Goal: Task Accomplishment & Management: Complete application form

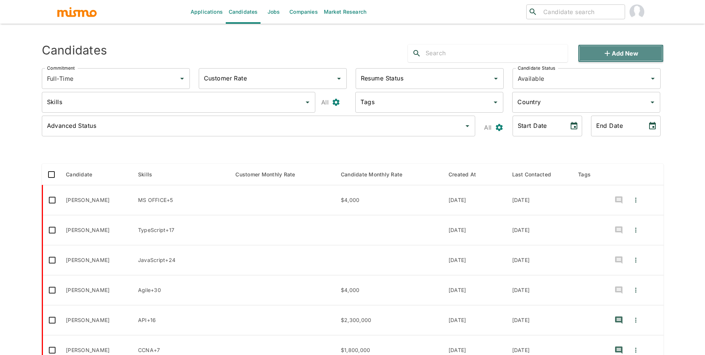
click at [605, 54] on icon "button" at bounding box center [607, 53] width 9 height 9
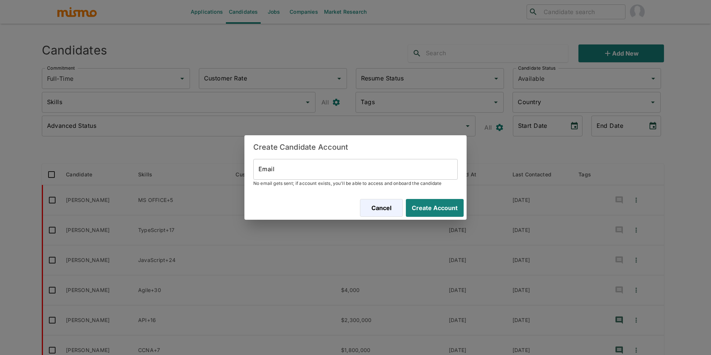
drag, startPoint x: 388, startPoint y: 186, endPoint x: 399, endPoint y: 175, distance: 15.5
click at [388, 186] on span "No email gets sent; if account exists, you'll be able to access and onboard the…" at bounding box center [355, 183] width 204 height 7
click at [402, 173] on input "Email" at bounding box center [355, 169] width 204 height 21
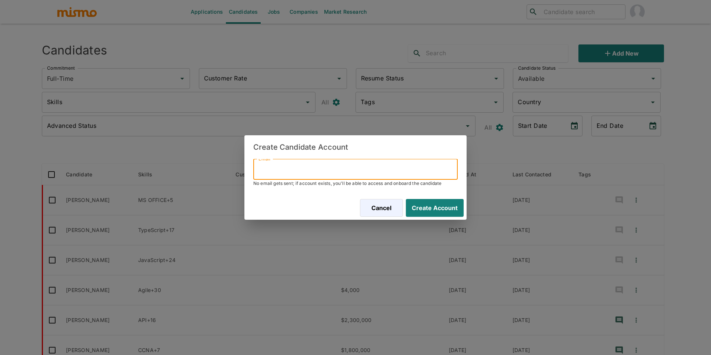
paste input "[EMAIL_ADDRESS][DOMAIN_NAME]"
type input "[EMAIL_ADDRESS][DOMAIN_NAME]"
click at [406, 199] on button "Create Account" at bounding box center [435, 208] width 58 height 18
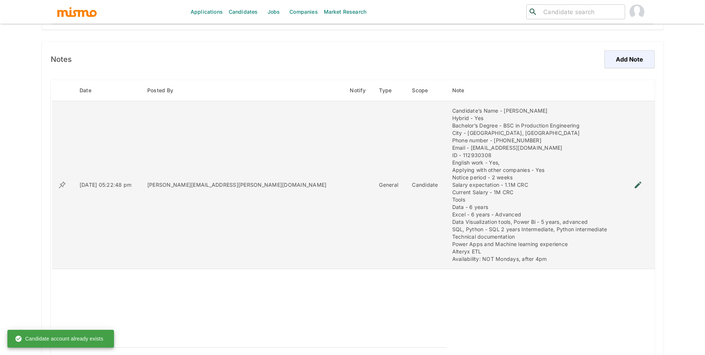
scroll to position [498, 0]
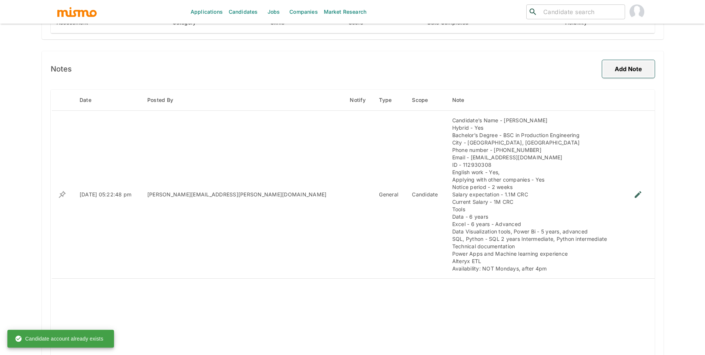
click at [620, 71] on button "Add Note" at bounding box center [628, 69] width 53 height 18
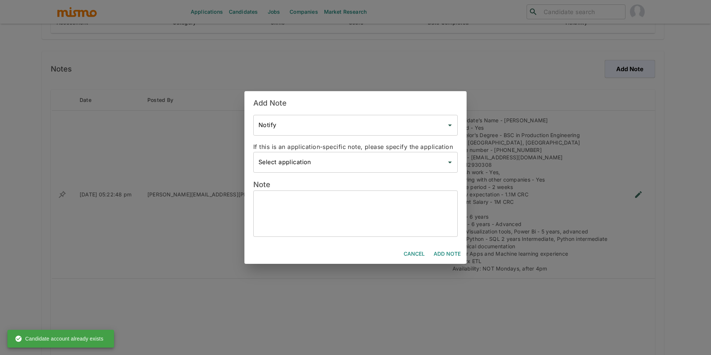
click at [405, 212] on textarea at bounding box center [355, 214] width 194 height 34
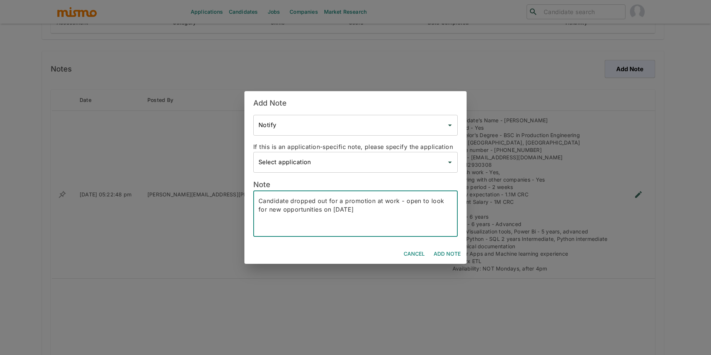
type textarea "Candidate dropped out for a promotion at work - open to look for new opportunit…"
click at [445, 248] on button "Add Note" at bounding box center [447, 254] width 33 height 14
